Goal: Information Seeking & Learning: Find specific fact

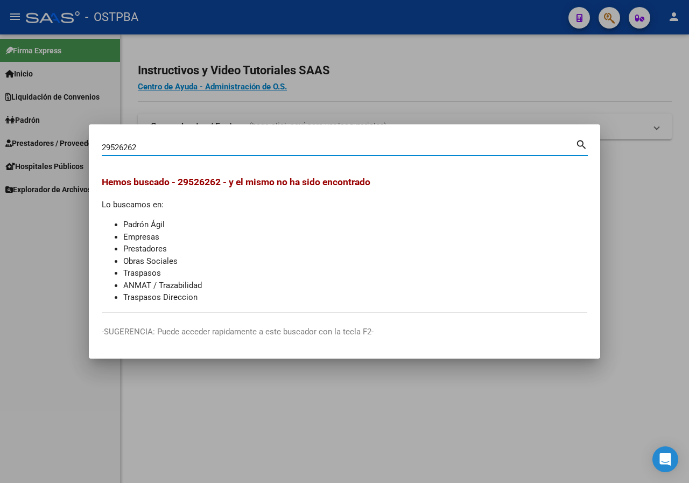
click at [150, 143] on input "29526262" at bounding box center [338, 148] width 473 height 10
type input "37233466"
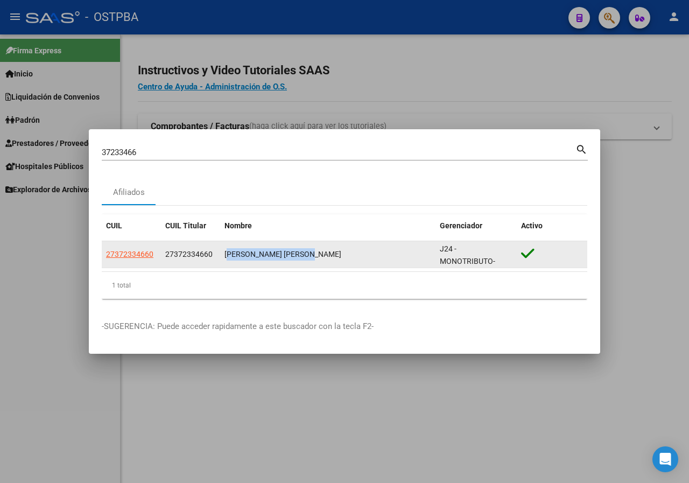
drag, startPoint x: 238, startPoint y: 254, endPoint x: 317, endPoint y: 255, distance: 79.1
click at [317, 255] on datatable-body-cell "[PERSON_NAME] [PERSON_NAME]" at bounding box center [327, 254] width 215 height 26
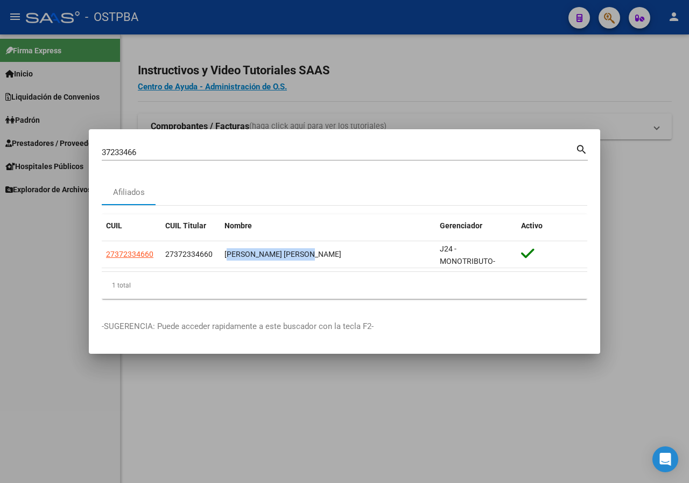
copy div "[PERSON_NAME] [PERSON_NAME]"
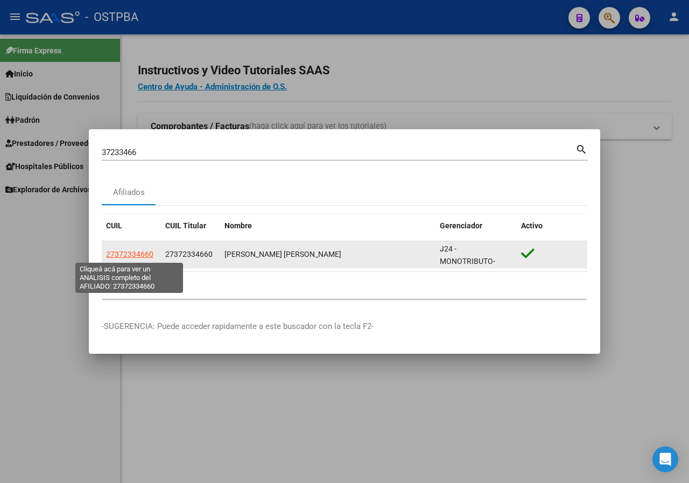
click at [131, 254] on span "27372334660" at bounding box center [129, 254] width 47 height 9
type textarea "27372334660"
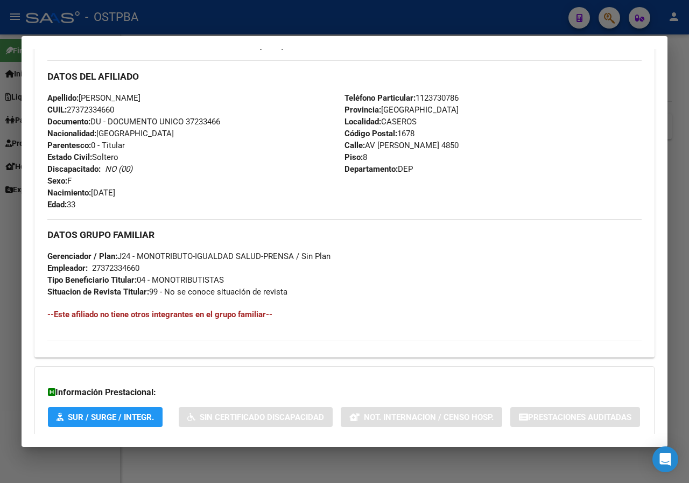
scroll to position [438, 0]
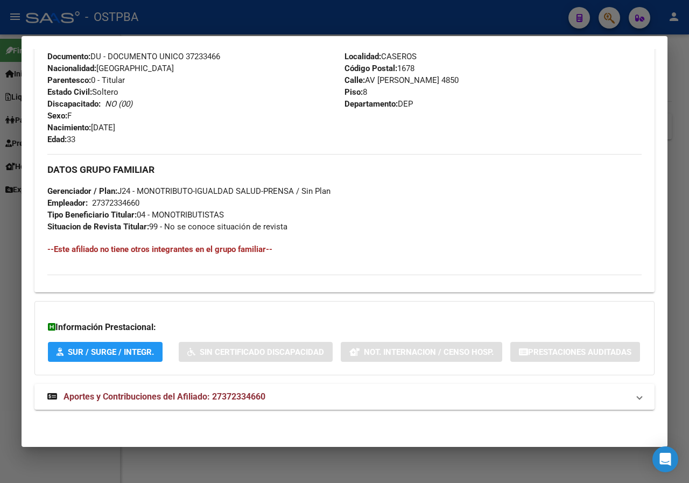
click at [9, 273] on div at bounding box center [344, 241] width 689 height 483
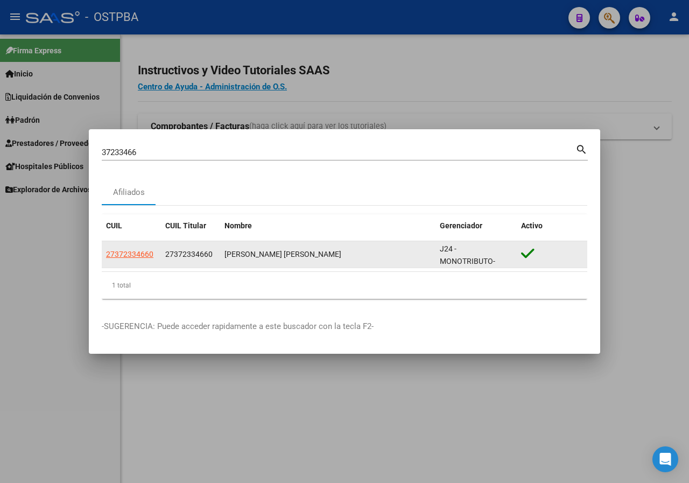
click at [143, 256] on span "27372334660" at bounding box center [129, 254] width 47 height 9
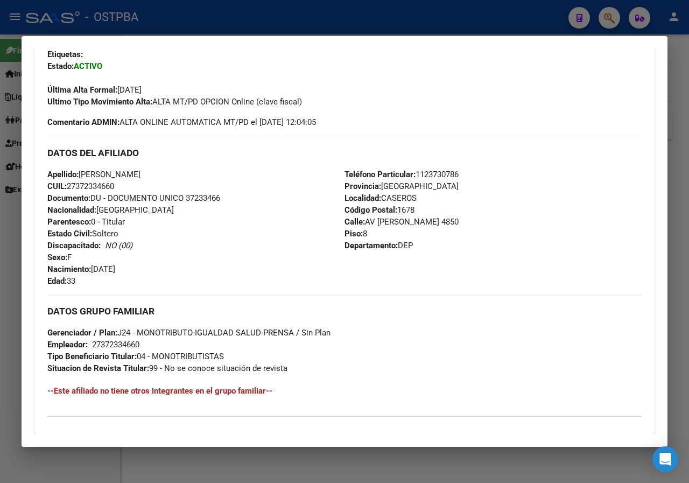
scroll to position [0, 0]
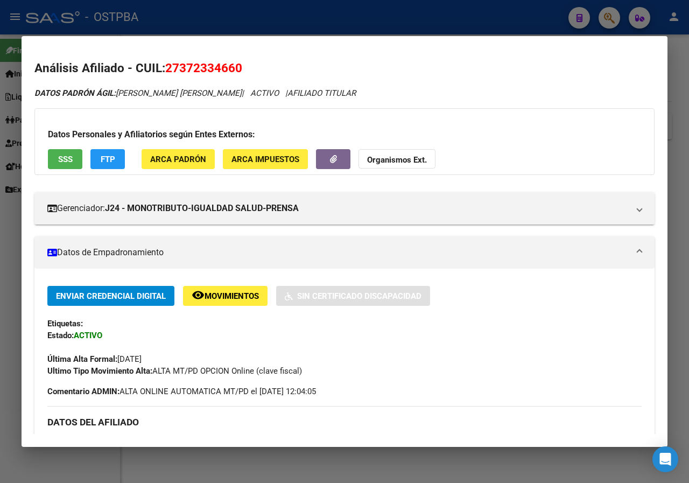
click at [0, 292] on div at bounding box center [344, 241] width 689 height 483
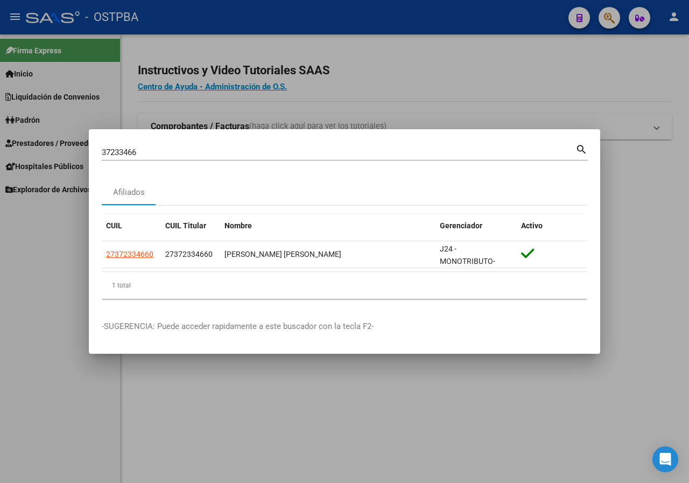
click at [142, 148] on input "37233466" at bounding box center [338, 152] width 473 height 10
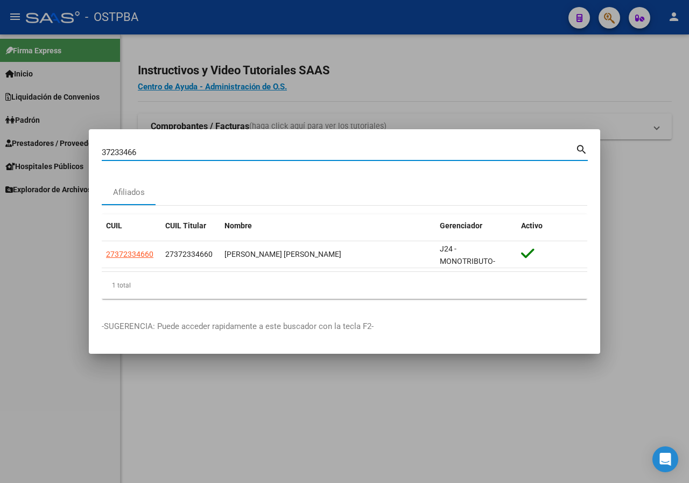
click at [142, 148] on input "37233466" at bounding box center [338, 152] width 473 height 10
paste input "42427937"
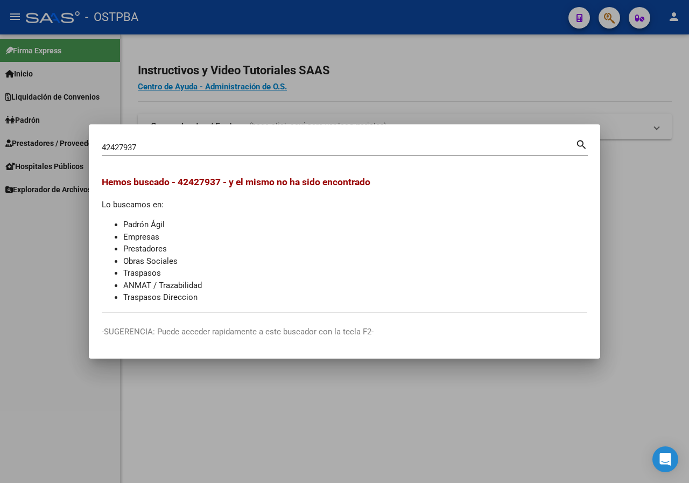
drag, startPoint x: 175, startPoint y: 137, endPoint x: 172, endPoint y: 144, distance: 7.7
click at [174, 139] on div "42427937 Buscar (apellido, dni, [PERSON_NAME], [PERSON_NAME], cuit, obra social…" at bounding box center [345, 146] width 486 height 18
click at [172, 144] on input "42427937" at bounding box center [338, 148] width 473 height 10
paste input "25612011"
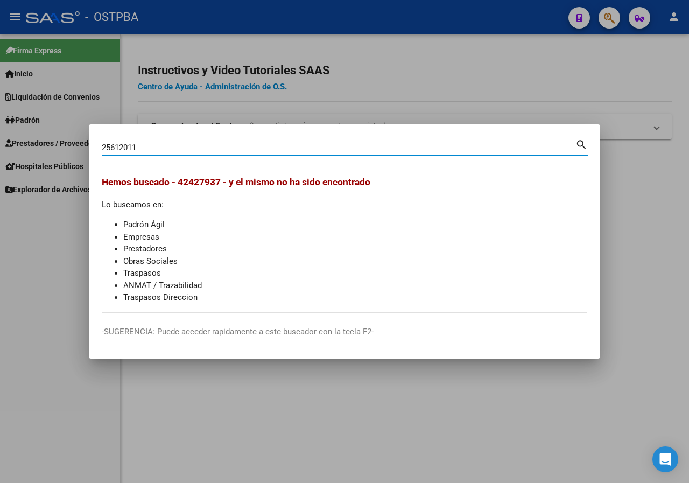
type input "25612011"
